Goal: Transaction & Acquisition: Purchase product/service

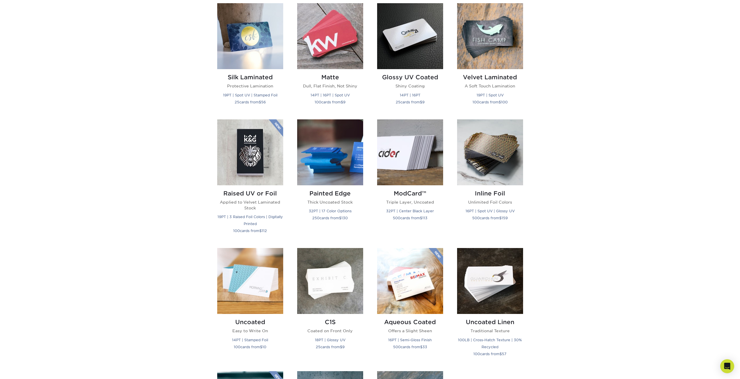
scroll to position [203, 0]
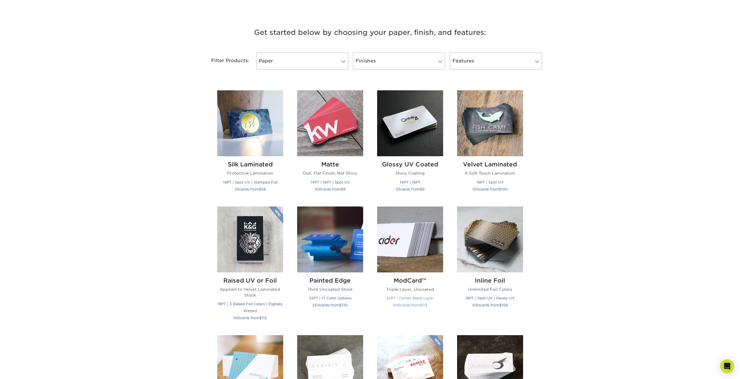
click at [404, 277] on div "ModCard™ Triple Layer, Uncoated 32PT | Center Black Layer 500 cards from $ 113" at bounding box center [410, 294] width 66 height 43
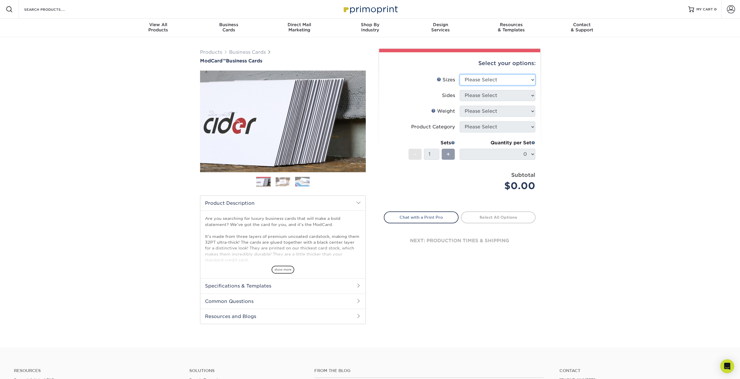
click at [529, 80] on select "Please Select 1.5" x 3.5" - Mini 1.75" x 3.5" - Mini 2" x 2" - Square 2" x 3" -…" at bounding box center [498, 79] width 76 height 11
select select "2.00x3.50"
click at [460, 74] on select "Please Select 1.5" x 3.5" - Mini 1.75" x 3.5" - Mini 2" x 2" - Square 2" x 3" -…" at bounding box center [498, 79] width 76 height 11
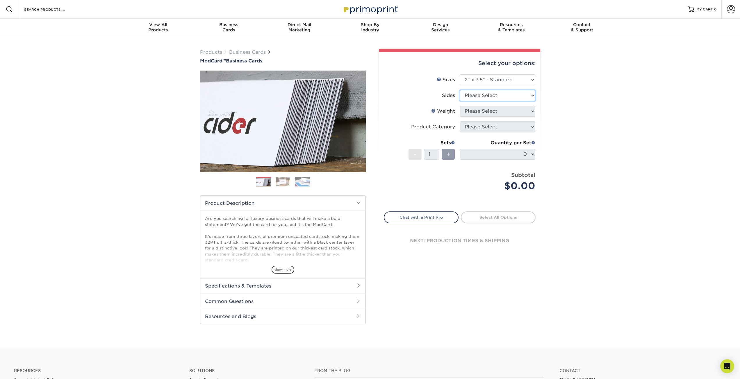
click at [531, 97] on select "Please Select Print Both Sides Print Front Only" at bounding box center [498, 95] width 76 height 11
select select "13abbda7-1d64-4f25-8bb2-c179b224825d"
click at [460, 90] on select "Please Select Print Both Sides Print Front Only" at bounding box center [498, 95] width 76 height 11
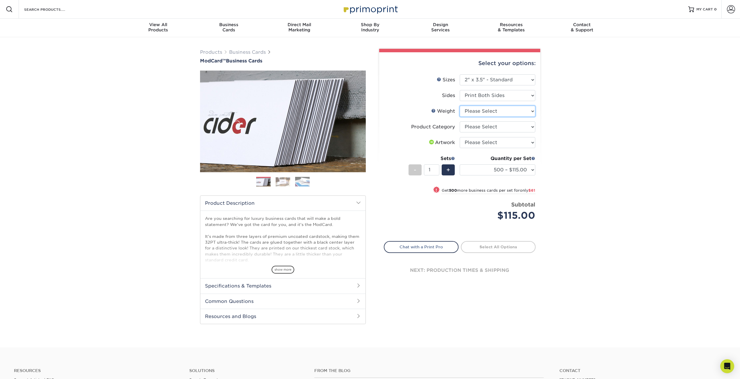
click at [532, 113] on select "Please Select 32PTUCBLK" at bounding box center [498, 111] width 76 height 11
select select "32PTUCBLK"
click at [460, 106] on select "Please Select 32PTUCBLK" at bounding box center [498, 111] width 76 height 11
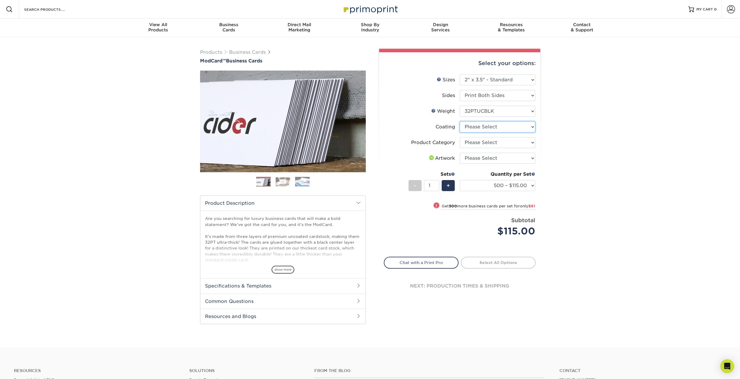
click at [532, 126] on select at bounding box center [498, 127] width 76 height 11
select select "3e7618de-abca-4bda-9f97-8b9129e913d8"
click at [460, 122] on select at bounding box center [498, 127] width 76 height 11
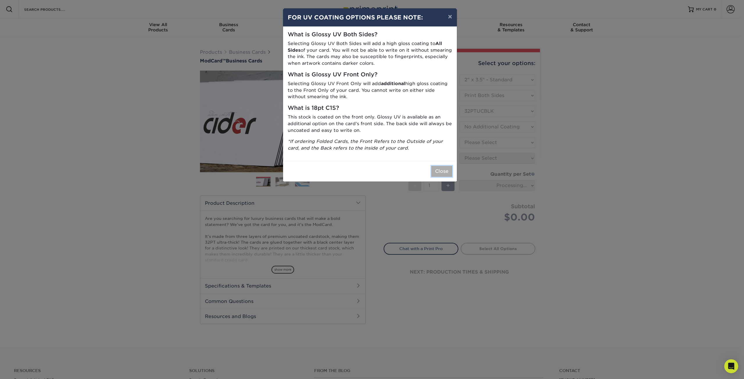
click at [445, 170] on button "Close" at bounding box center [441, 171] width 21 height 11
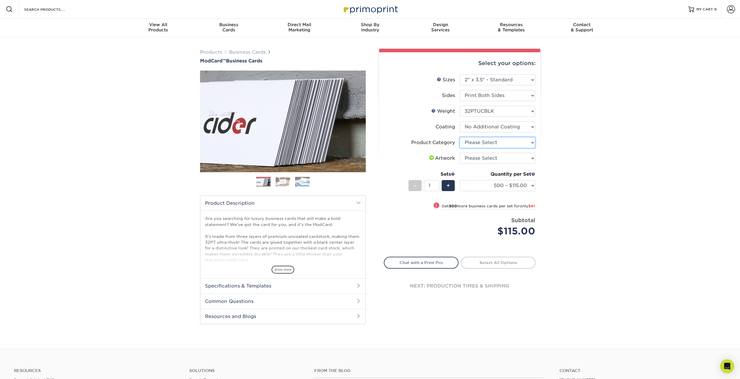
click at [513, 140] on select "Please Select Business Cards" at bounding box center [498, 142] width 76 height 11
select select "3b5148f1-0588-4f88-a218-97bcfdce65c1"
click at [460, 137] on select "Please Select Business Cards" at bounding box center [498, 142] width 76 height 11
click at [532, 157] on select "Please Select I will upload files I need a design - $100" at bounding box center [498, 158] width 76 height 11
select select "upload"
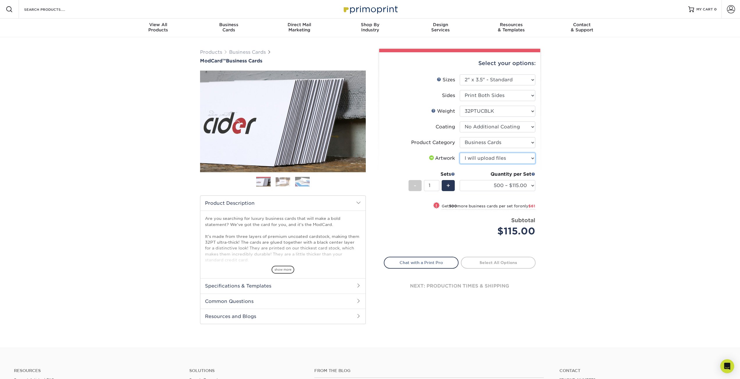
click at [460, 153] on select "Please Select I will upload files I need a design - $100" at bounding box center [498, 158] width 76 height 11
click at [512, 260] on link "Proceed to Shipping" at bounding box center [498, 262] width 75 height 10
type input "Set 1"
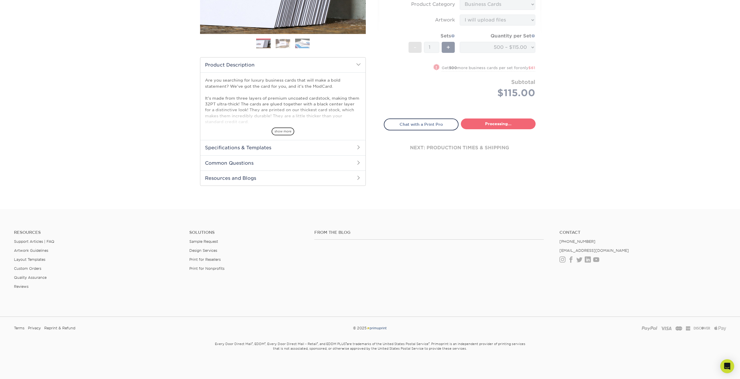
select select "5f593cd4-e965-446d-a983-0d73bfd06503"
